Goal: Navigation & Orientation: Understand site structure

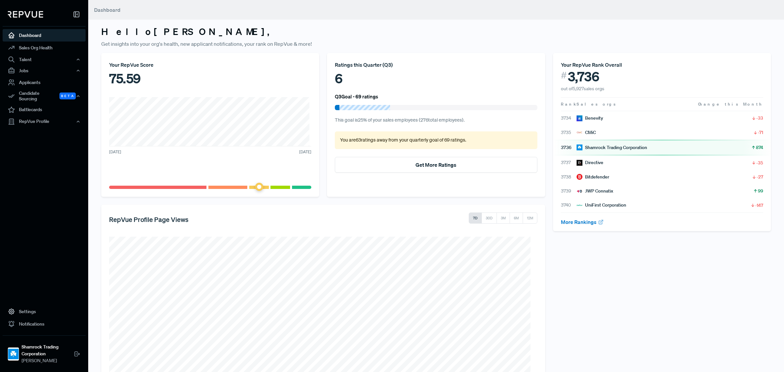
click at [311, 97] on div "Your RepVue Score 75.59 [DATE] [DATE]" at bounding box center [210, 125] width 218 height 144
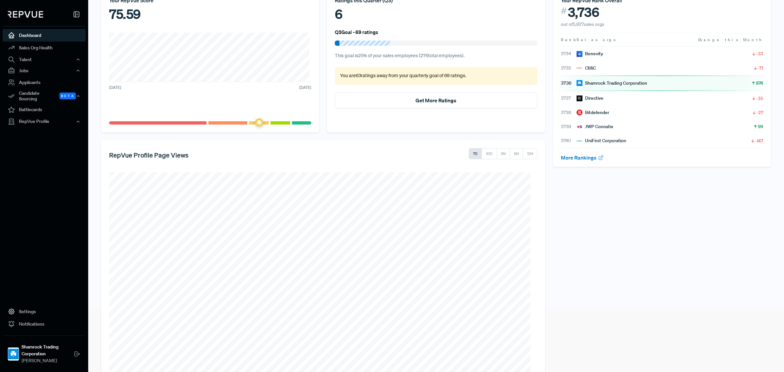
scroll to position [93, 0]
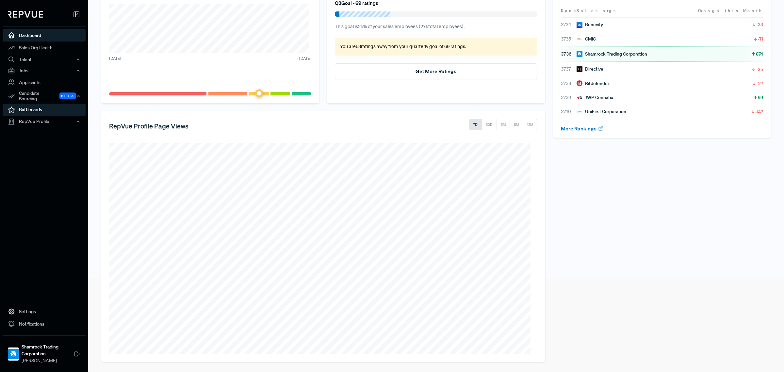
click at [45, 107] on link "Battlecards" at bounding box center [44, 110] width 83 height 12
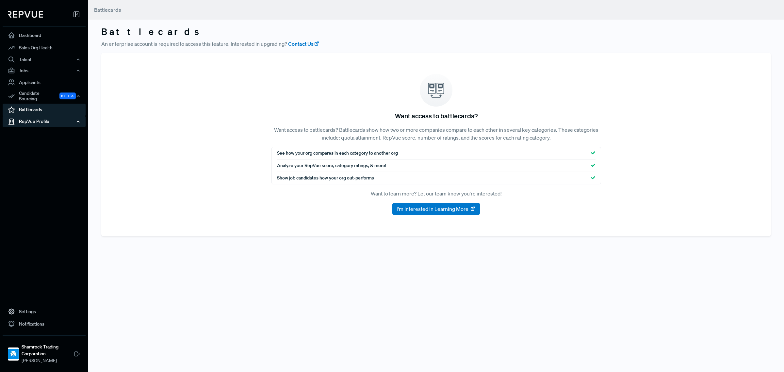
click at [76, 119] on icon "button" at bounding box center [78, 121] width 5 height 5
click at [40, 129] on link "Profile Overview" at bounding box center [52, 137] width 83 height 17
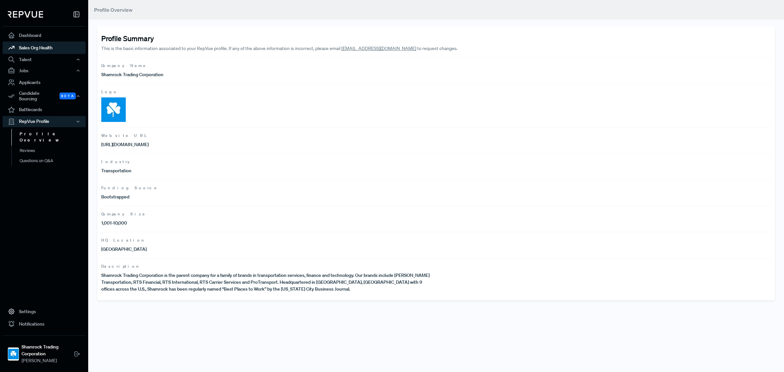
click at [37, 45] on link "Sales Org Health" at bounding box center [44, 47] width 83 height 12
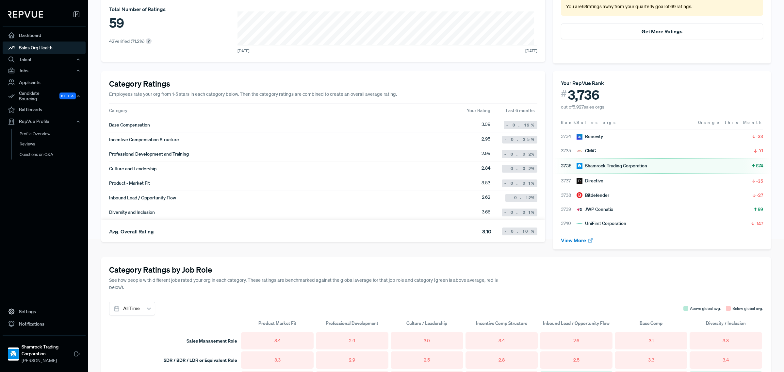
scroll to position [49, 0]
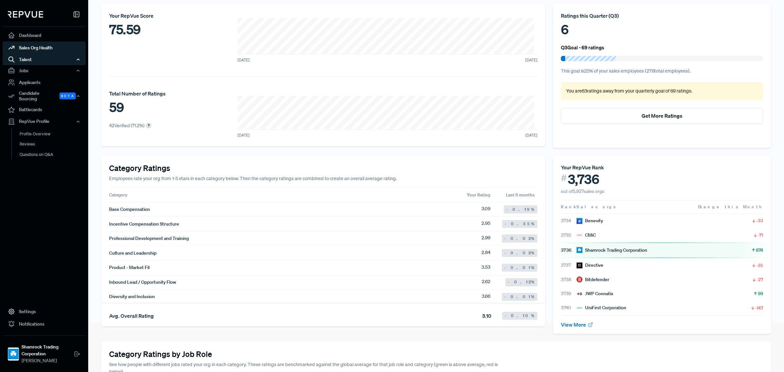
click at [38, 61] on div "Talent" at bounding box center [44, 59] width 83 height 11
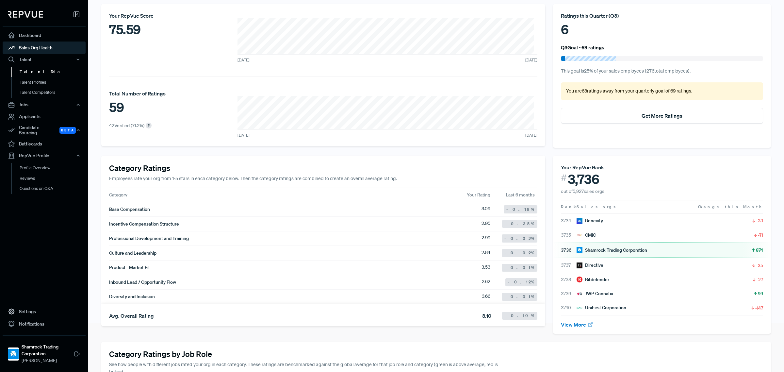
click at [44, 72] on link "Talent Data" at bounding box center [52, 72] width 83 height 10
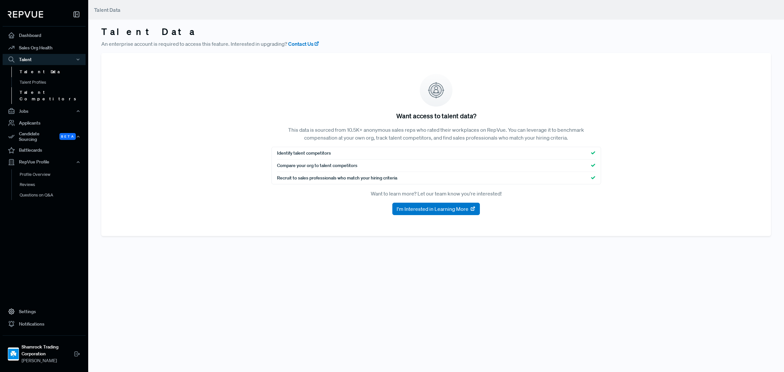
click at [37, 87] on link "Talent Competitors" at bounding box center [52, 95] width 83 height 17
click at [51, 117] on link "Applicants" at bounding box center [44, 123] width 83 height 12
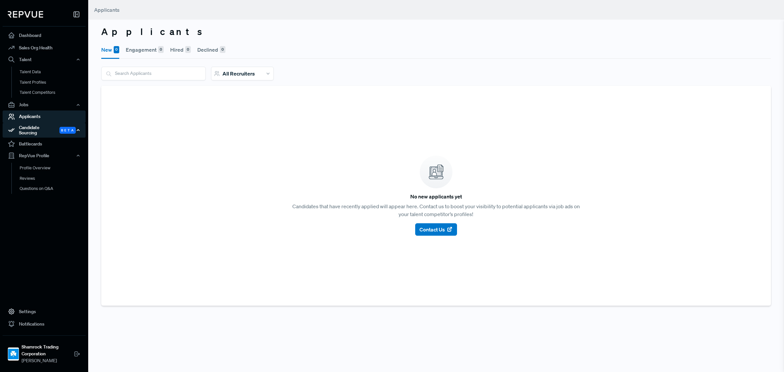
click at [48, 133] on div "Candidate Sourcing Beta" at bounding box center [44, 130] width 83 height 15
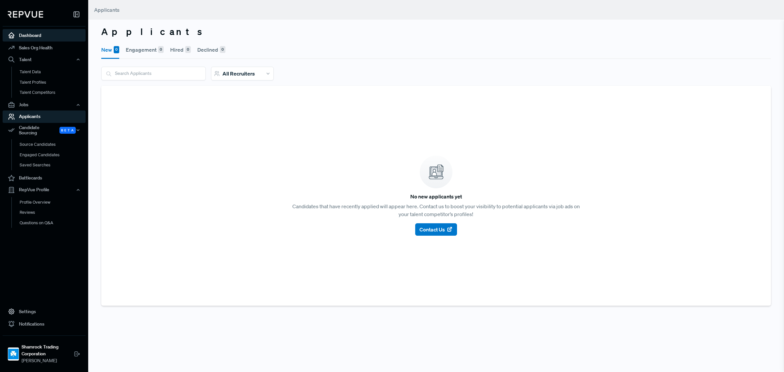
click at [51, 35] on link "Dashboard" at bounding box center [44, 35] width 83 height 12
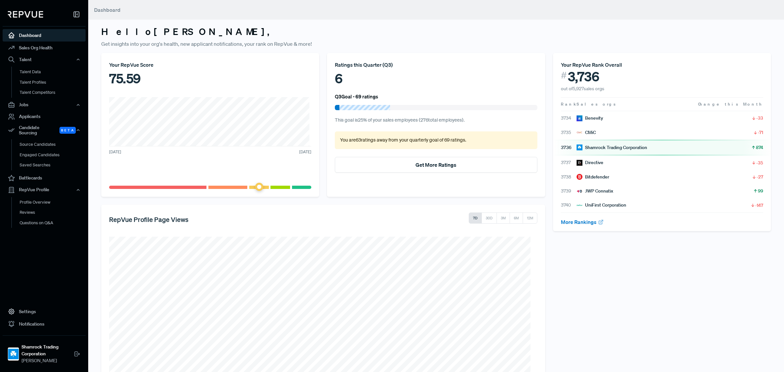
scroll to position [93, 0]
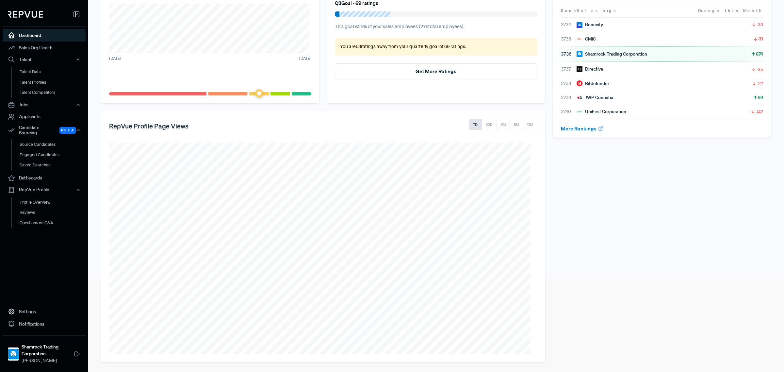
click at [286, 93] on span at bounding box center [280, 93] width 20 height 3
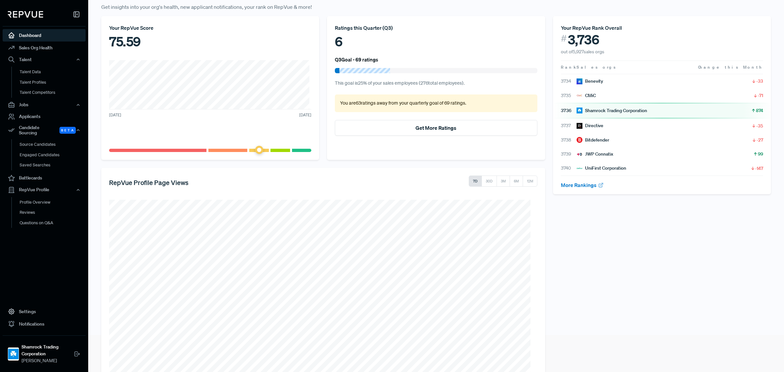
scroll to position [0, 0]
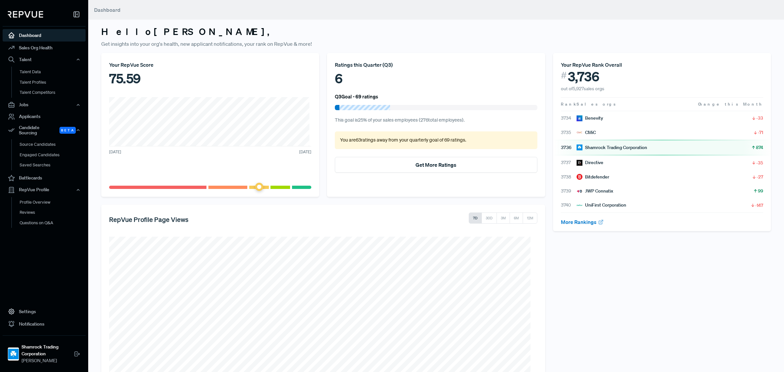
click at [626, 268] on div "Your RepVue Rank Overall # 3,736 out of 5,927 sales orgs Rank Sales orgs Change…" at bounding box center [662, 254] width 226 height 402
